Goal: Check status

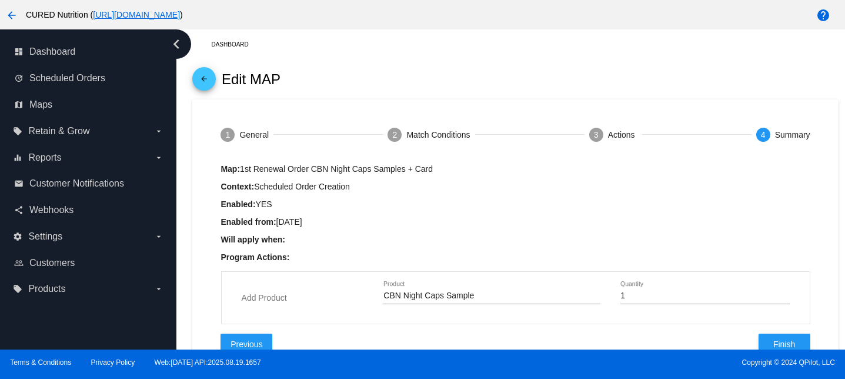
scroll to position [44, 0]
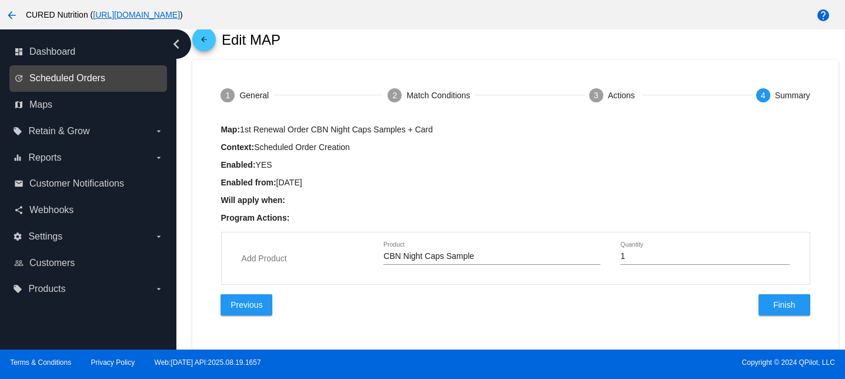
click at [103, 82] on span "Scheduled Orders" at bounding box center [67, 78] width 76 height 11
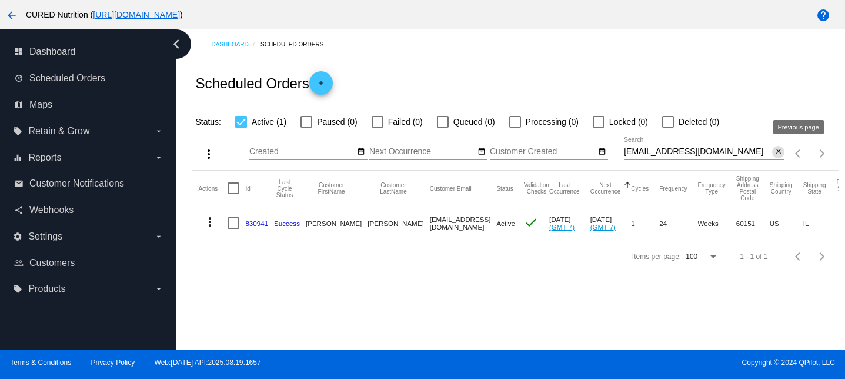
click at [782, 154] on mat-icon "close" at bounding box center [779, 151] width 8 height 9
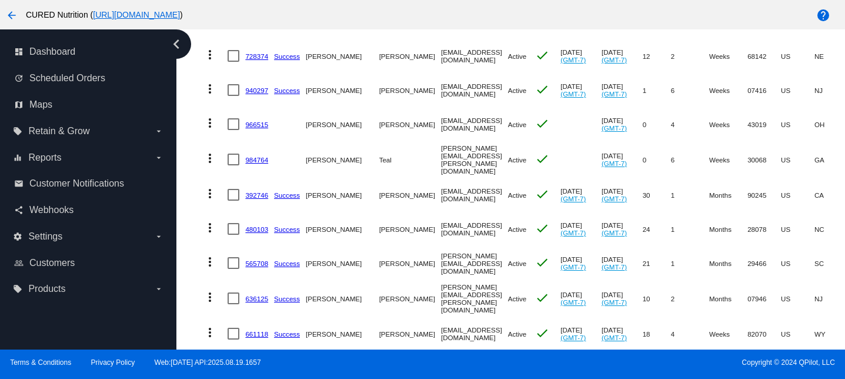
scroll to position [204, 0]
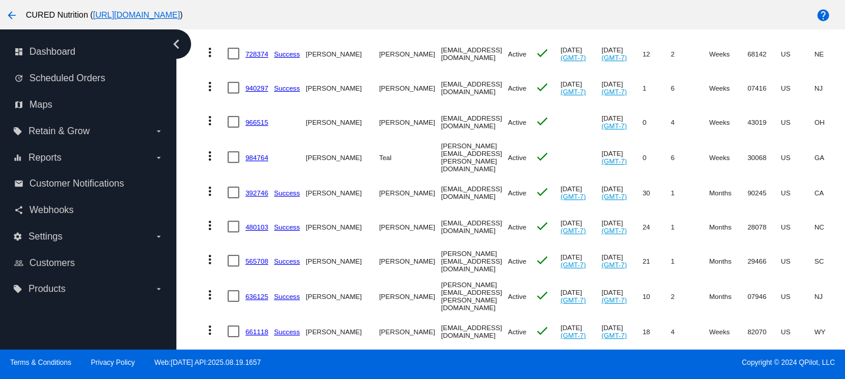
click at [254, 123] on link "966515" at bounding box center [256, 122] width 23 height 8
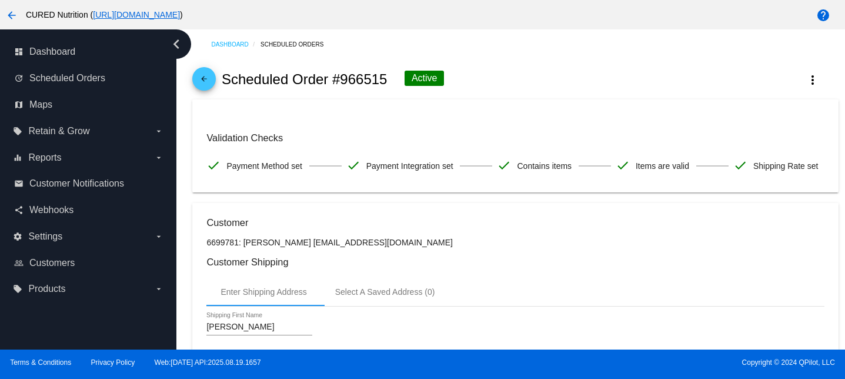
click at [202, 77] on mat-icon "arrow_back" at bounding box center [204, 82] width 14 height 14
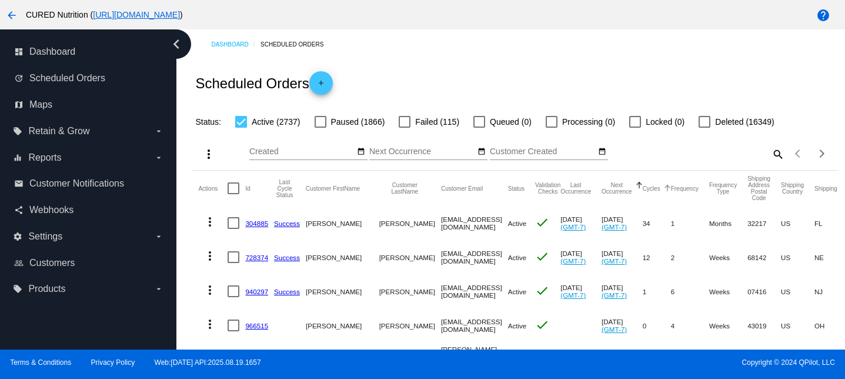
click at [654, 191] on button "Cycles" at bounding box center [652, 188] width 18 height 7
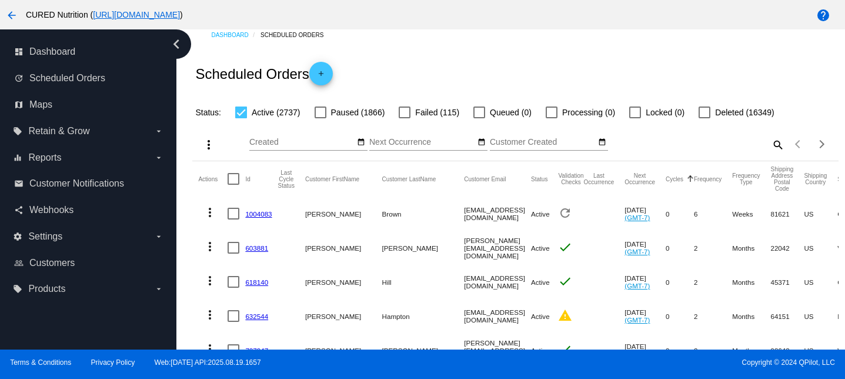
scroll to position [12, 0]
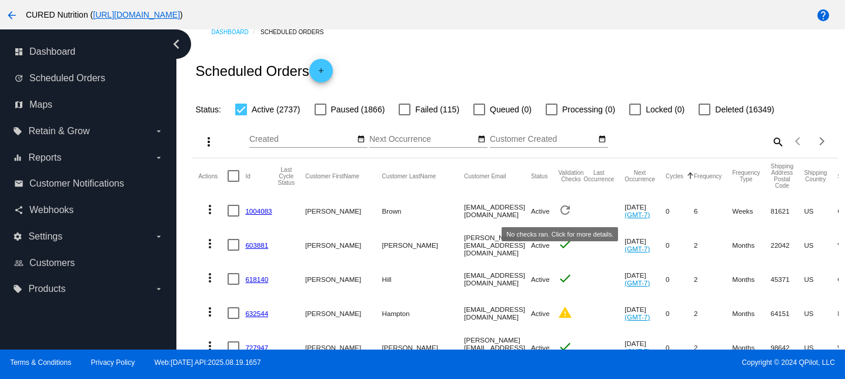
click at [560, 209] on mat-icon "refresh" at bounding box center [565, 210] width 14 height 14
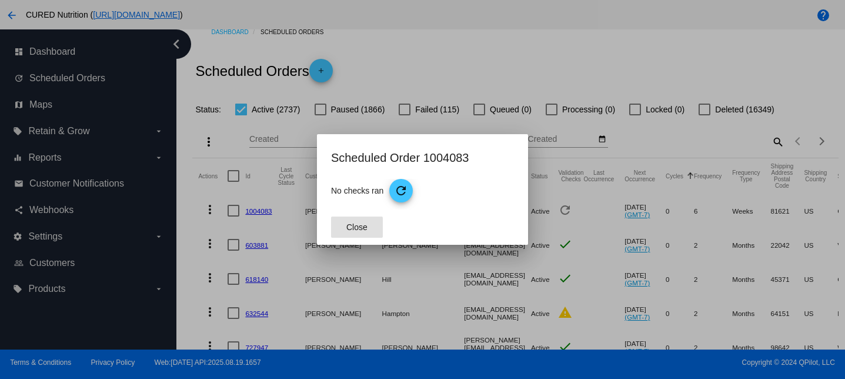
click at [356, 228] on span "Close" at bounding box center [356, 226] width 21 height 9
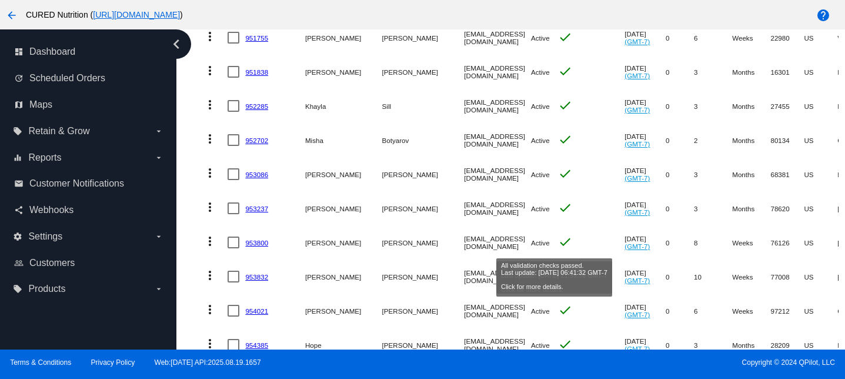
scroll to position [1975, 0]
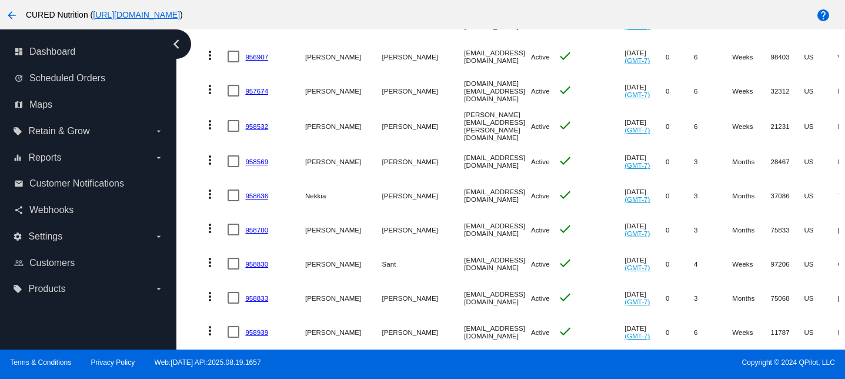
click at [256, 194] on link "958636" at bounding box center [256, 196] width 23 height 8
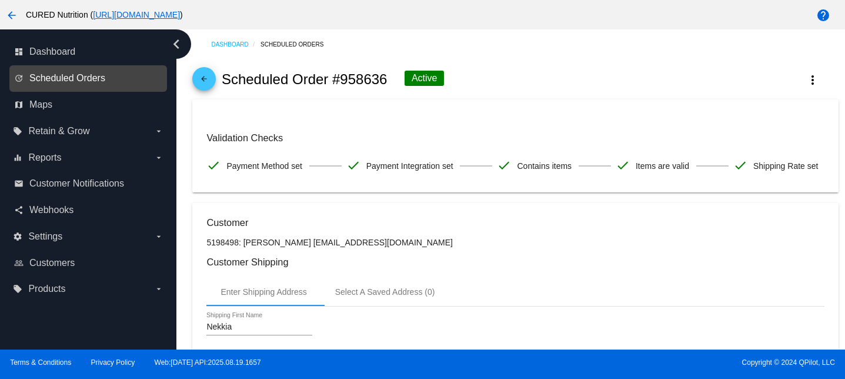
click at [85, 76] on span "Scheduled Orders" at bounding box center [67, 78] width 76 height 11
